Goal: Transaction & Acquisition: Purchase product/service

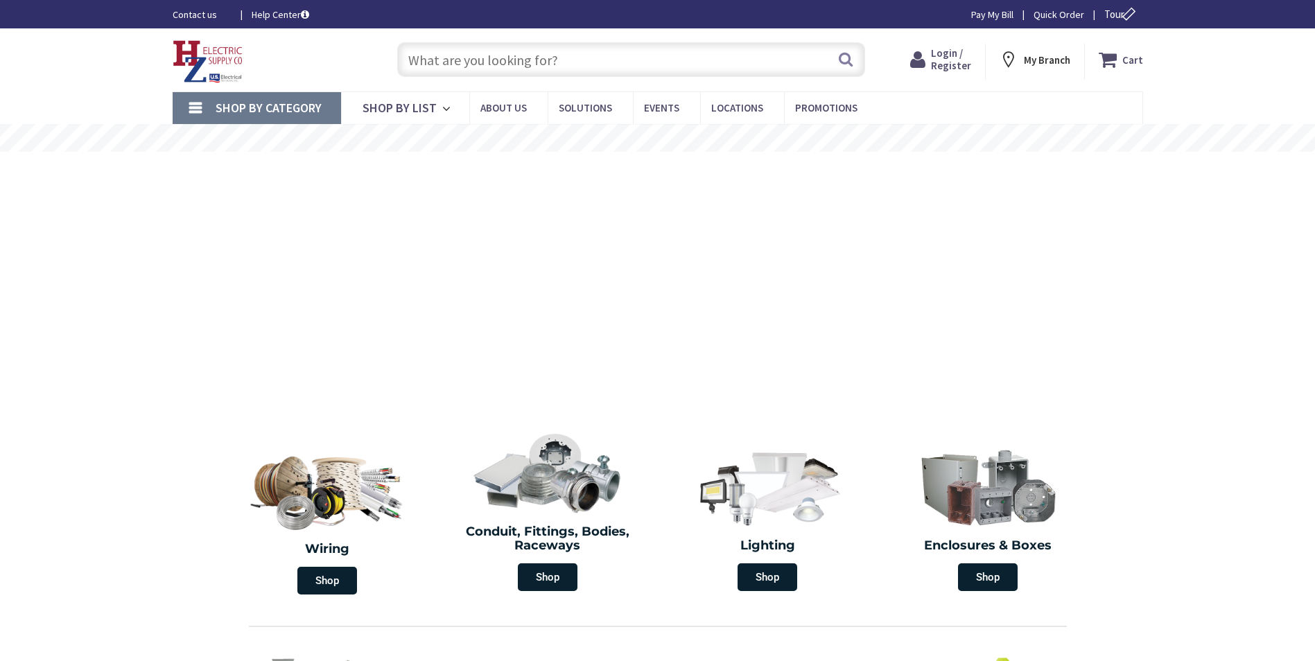
click at [525, 51] on input "text" at bounding box center [631, 59] width 468 height 35
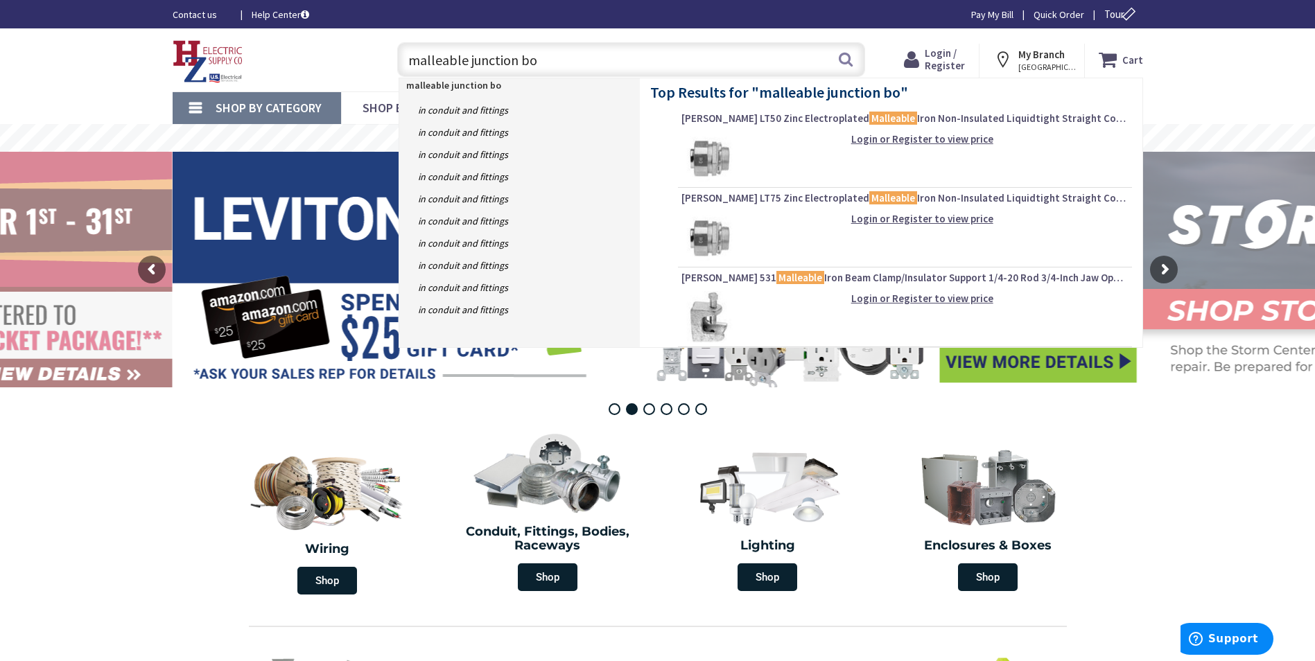
type input "malleable junction box"
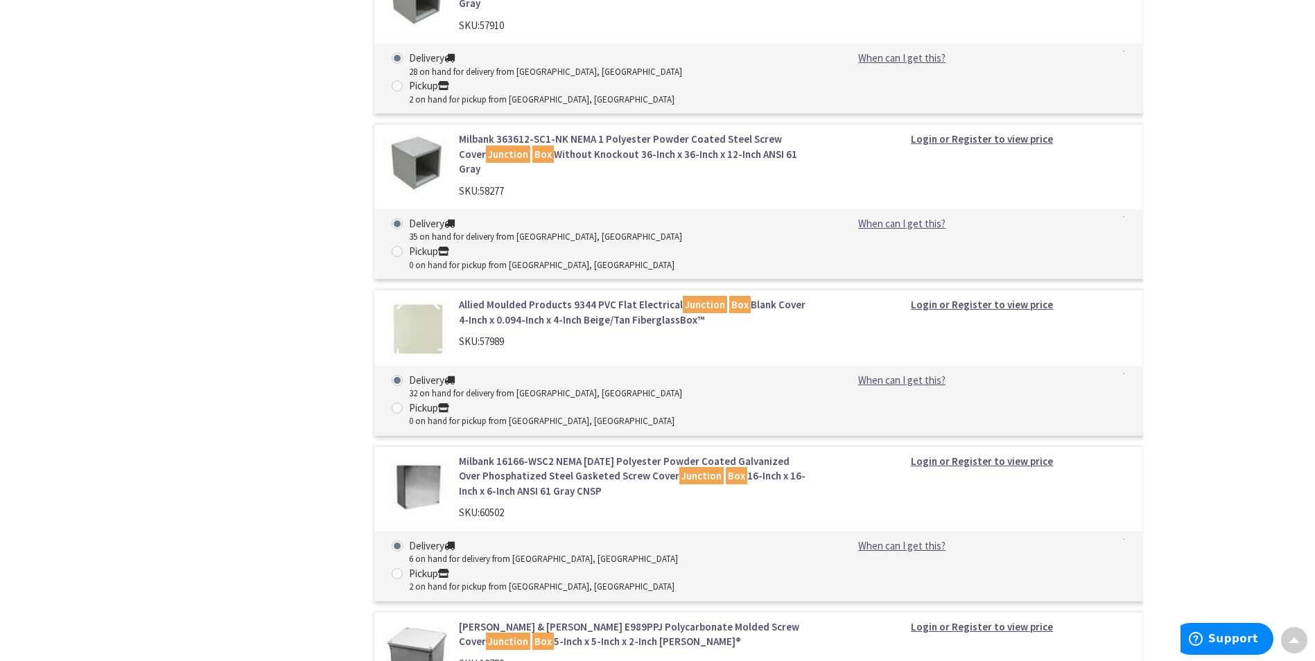
scroll to position [6631, 0]
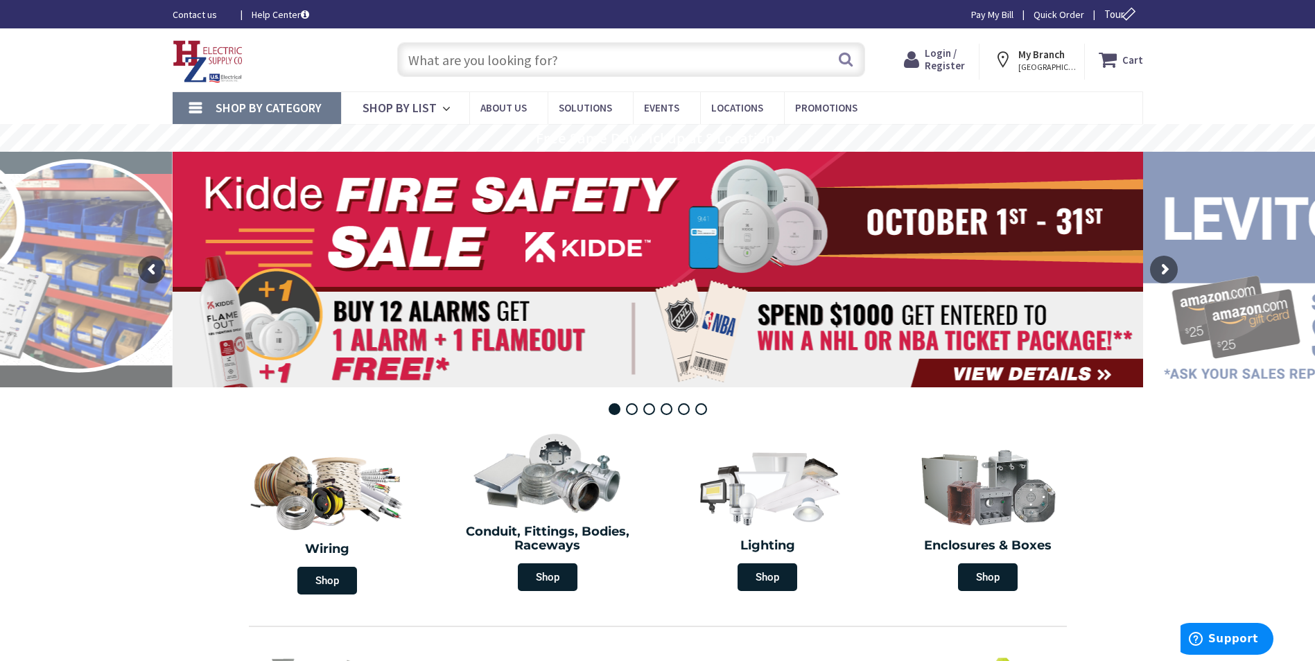
click at [720, 67] on input "text" at bounding box center [631, 59] width 468 height 35
click at [630, 61] on input "text" at bounding box center [631, 59] width 468 height 35
paste input "FDX1"
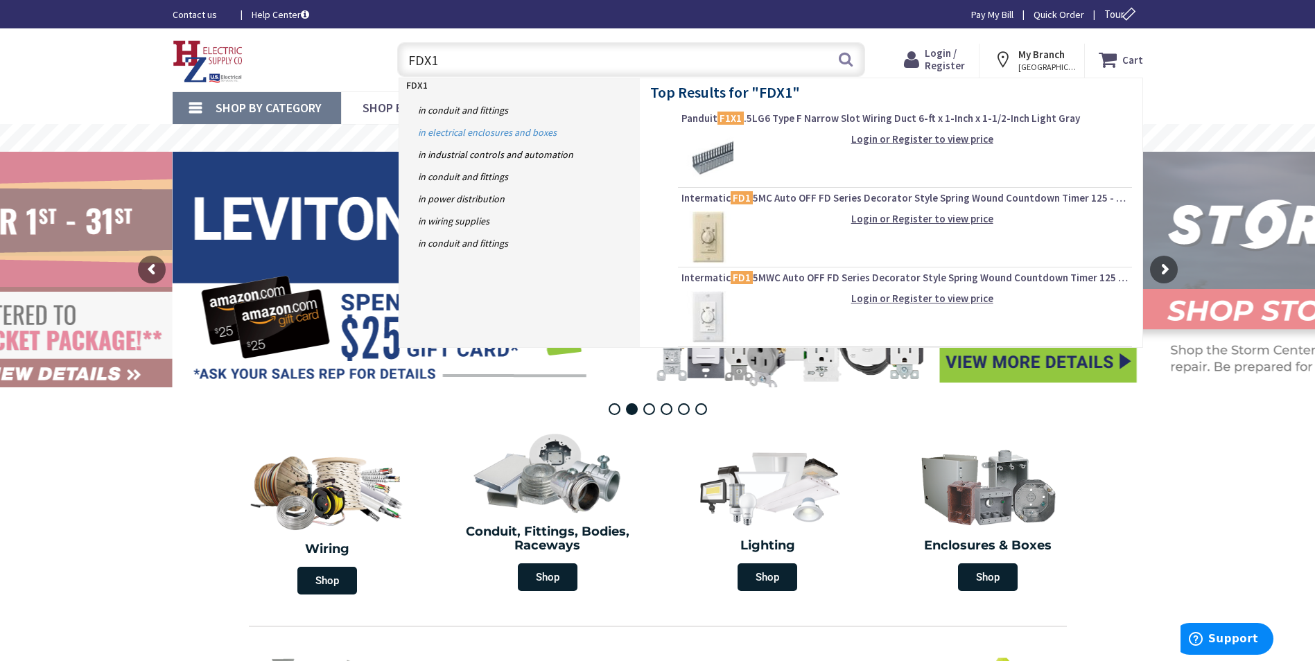
type input "FDX1"
click at [478, 137] on link "in Electrical Enclosures and Boxes" at bounding box center [519, 132] width 240 height 22
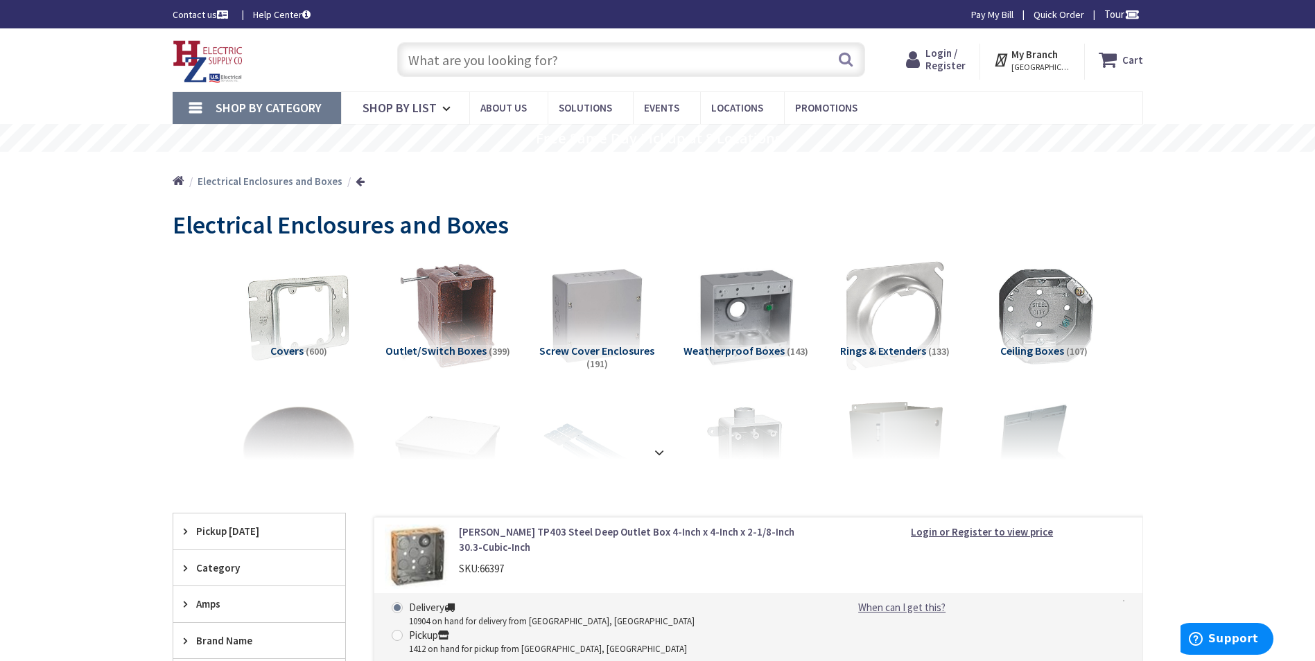
click at [587, 58] on input "text" at bounding box center [631, 59] width 468 height 35
paste input "FDX2 CROUSE HINDS"
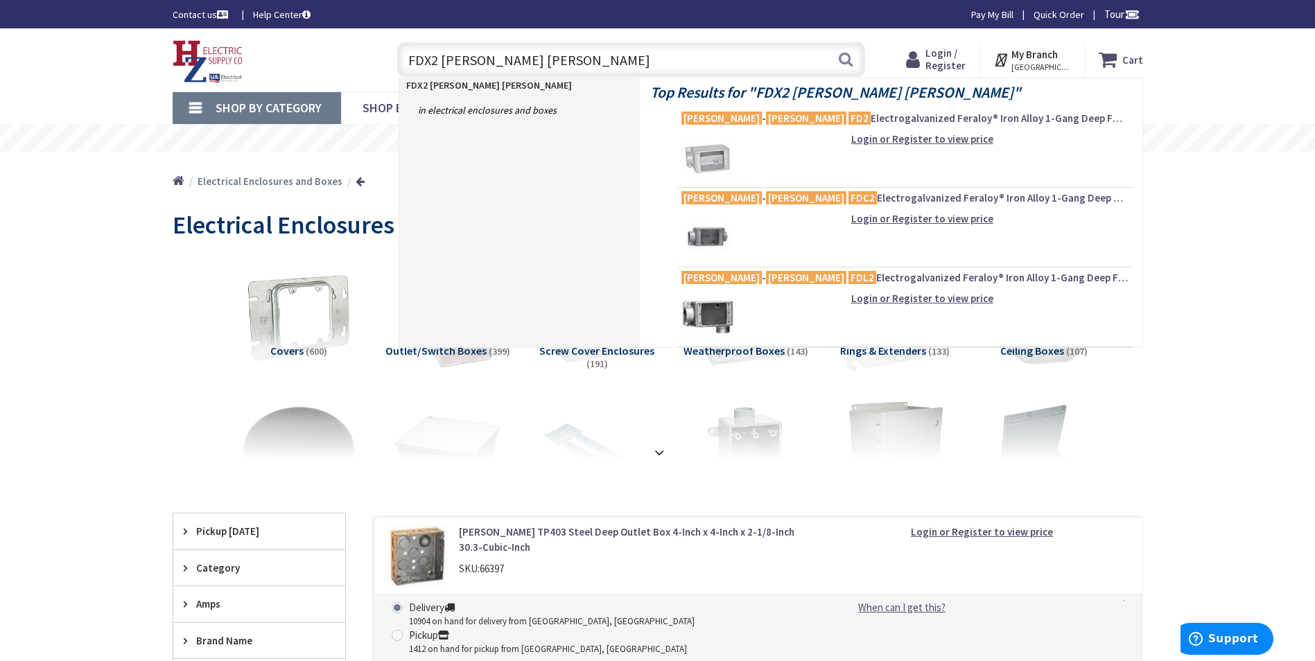
drag, startPoint x: 440, startPoint y: 60, endPoint x: 431, endPoint y: 59, distance: 9.1
click at [431, 59] on input "FDX2 CROUSE HINDS" at bounding box center [631, 59] width 468 height 35
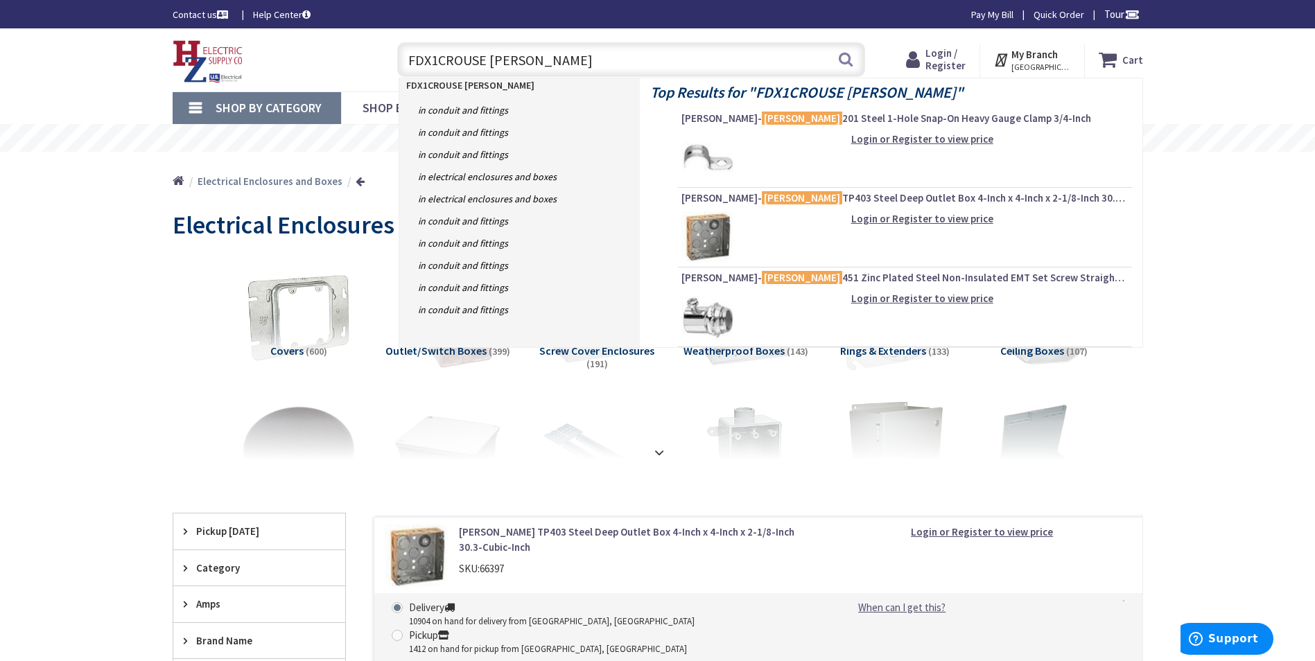
type input "FDX1 CROUSE HINDS"
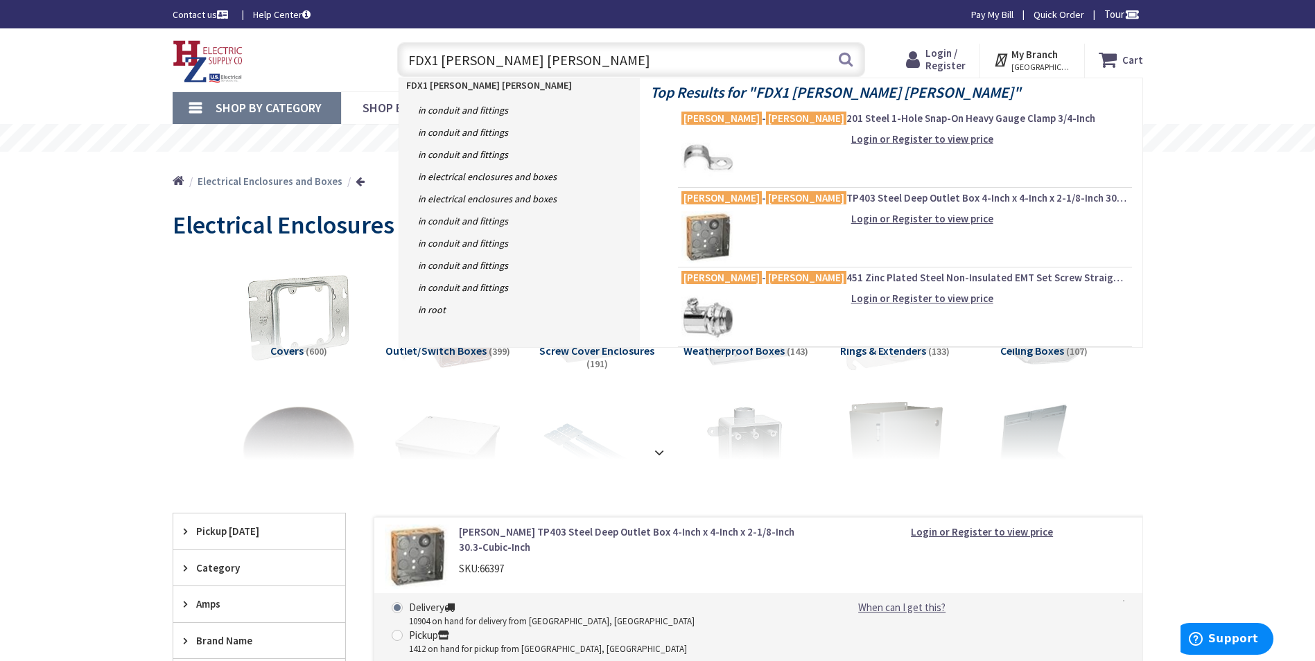
click at [616, 60] on input "FDX1 CROUSE HINDS" at bounding box center [631, 59] width 468 height 35
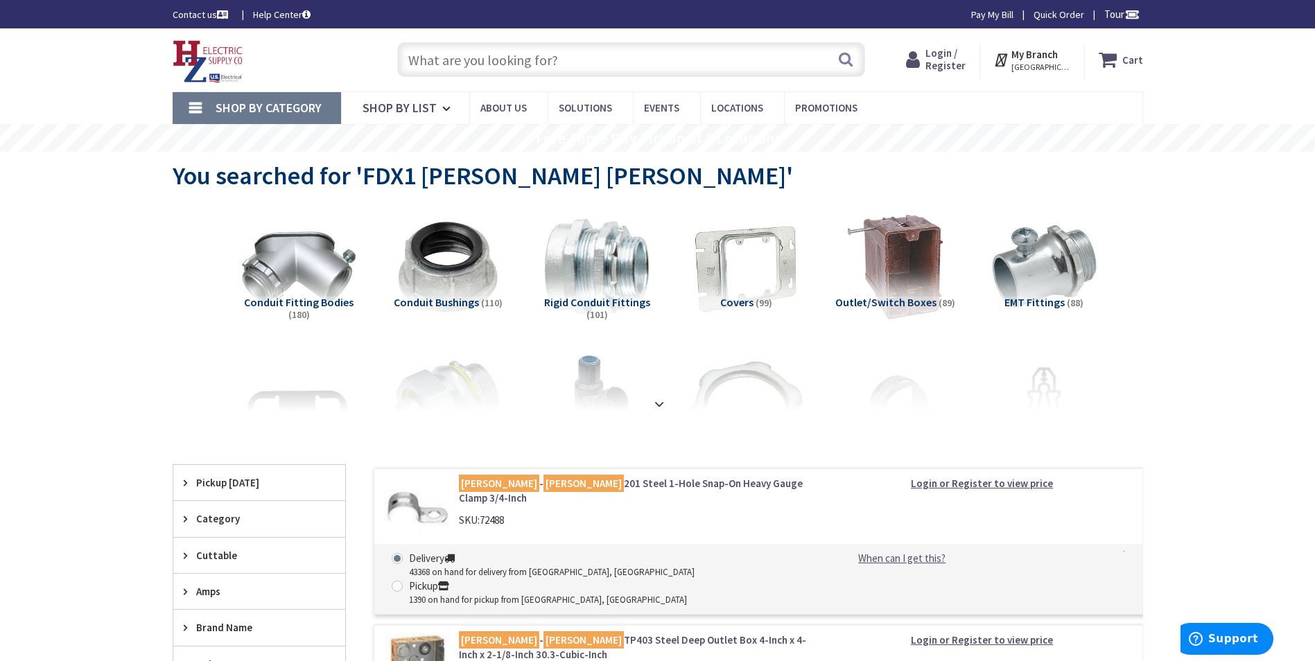
click at [493, 70] on input "text" at bounding box center [631, 59] width 468 height 35
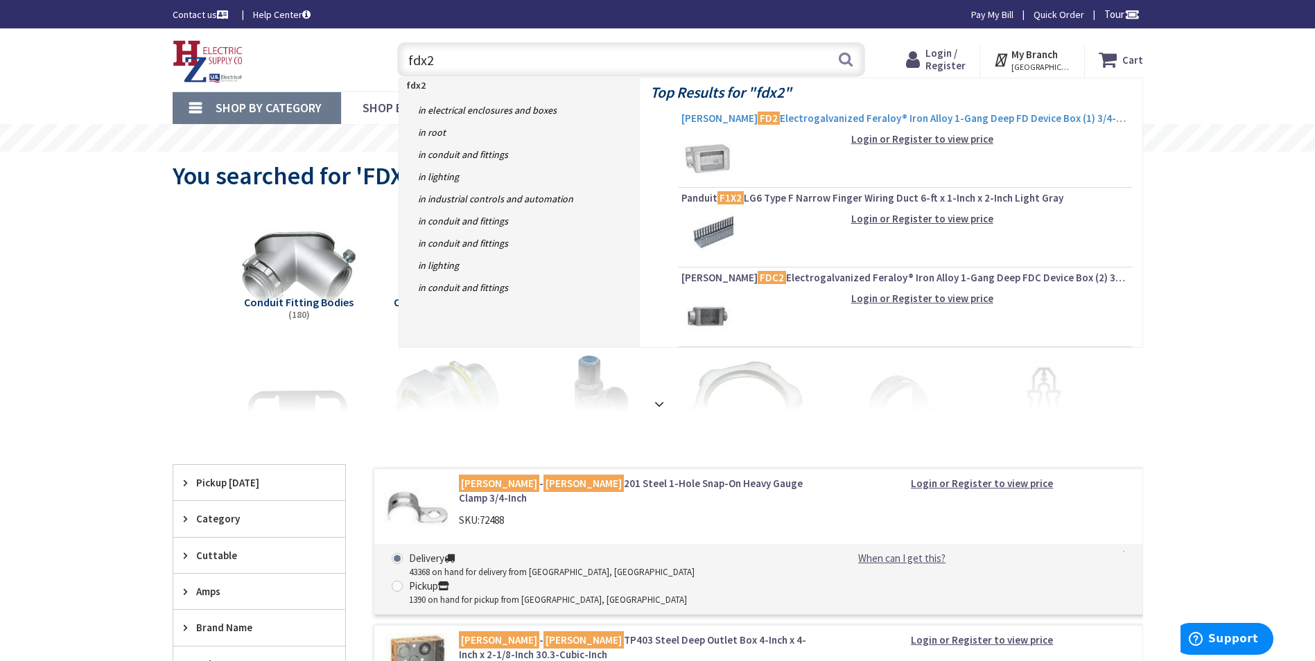
type input "fdx2"
click at [790, 119] on span "[PERSON_NAME] FD2 Electrogalvanized Feraloy® Iron Alloy 1-Gang Deep FD Device B…" at bounding box center [904, 119] width 447 height 14
